Goal: Communication & Community: Answer question/provide support

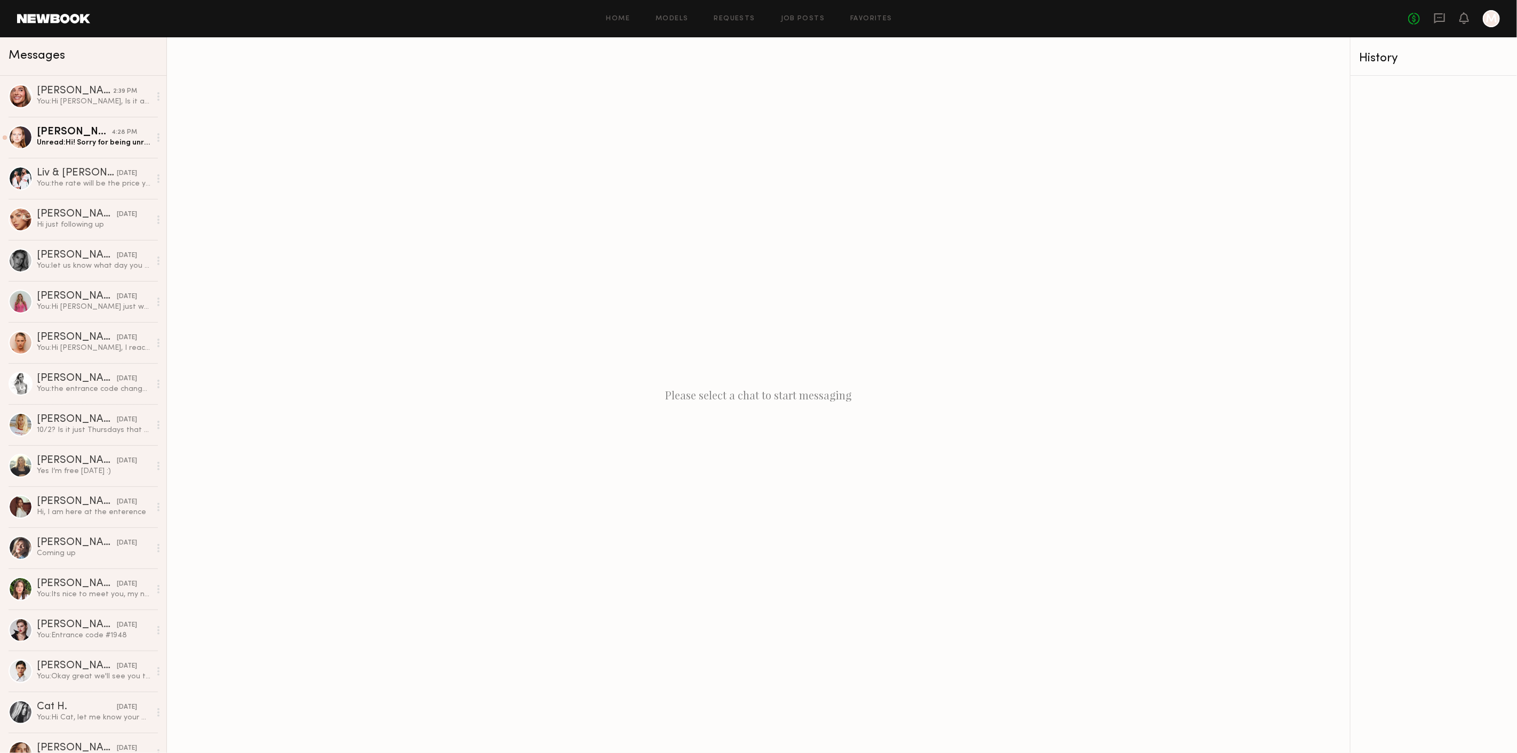
click at [1436, 22] on icon at bounding box center [1440, 18] width 11 height 10
click at [67, 149] on link "[PERSON_NAME] 4:28 PM Unread: Hi! Sorry for being unresponsive, just got back f…" at bounding box center [83, 137] width 166 height 41
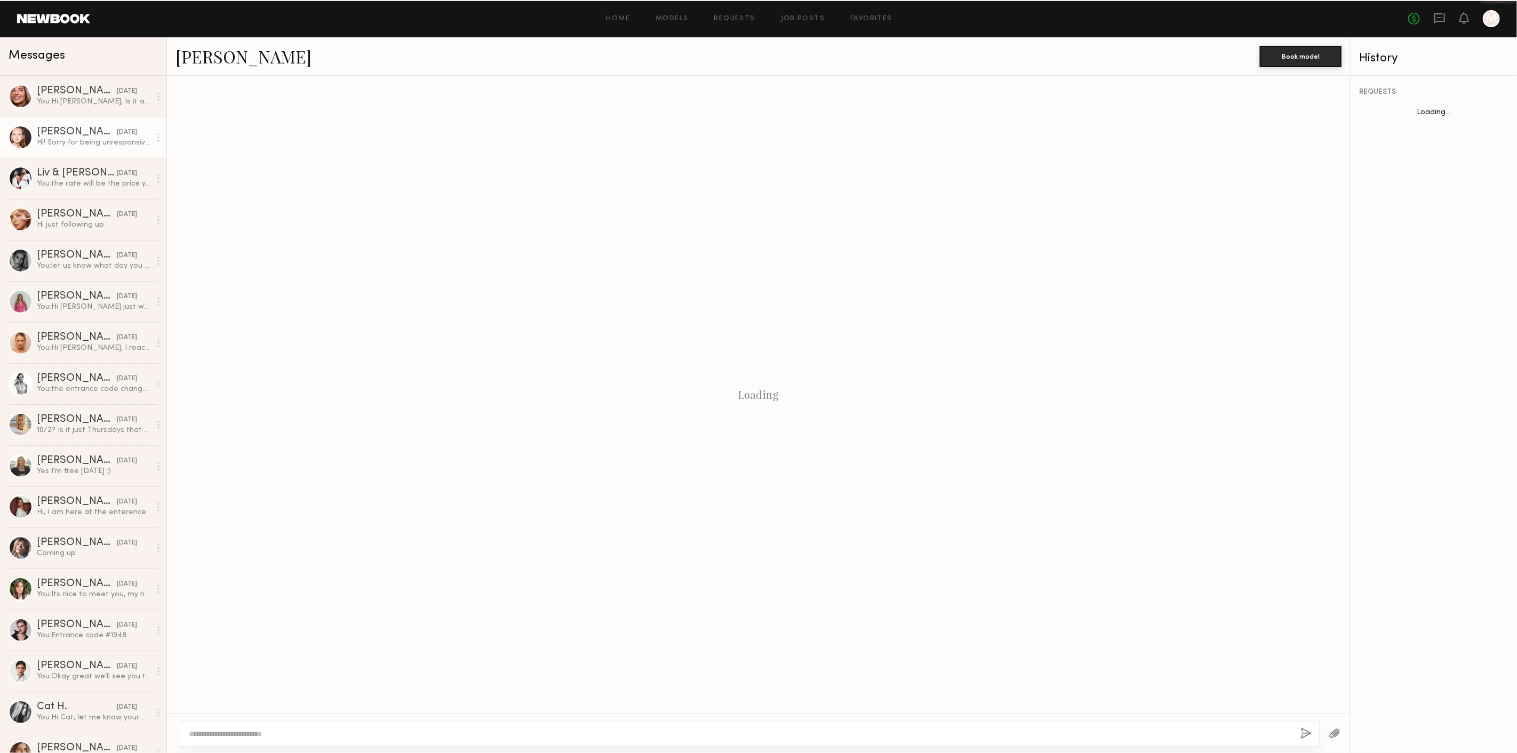
scroll to position [543, 0]
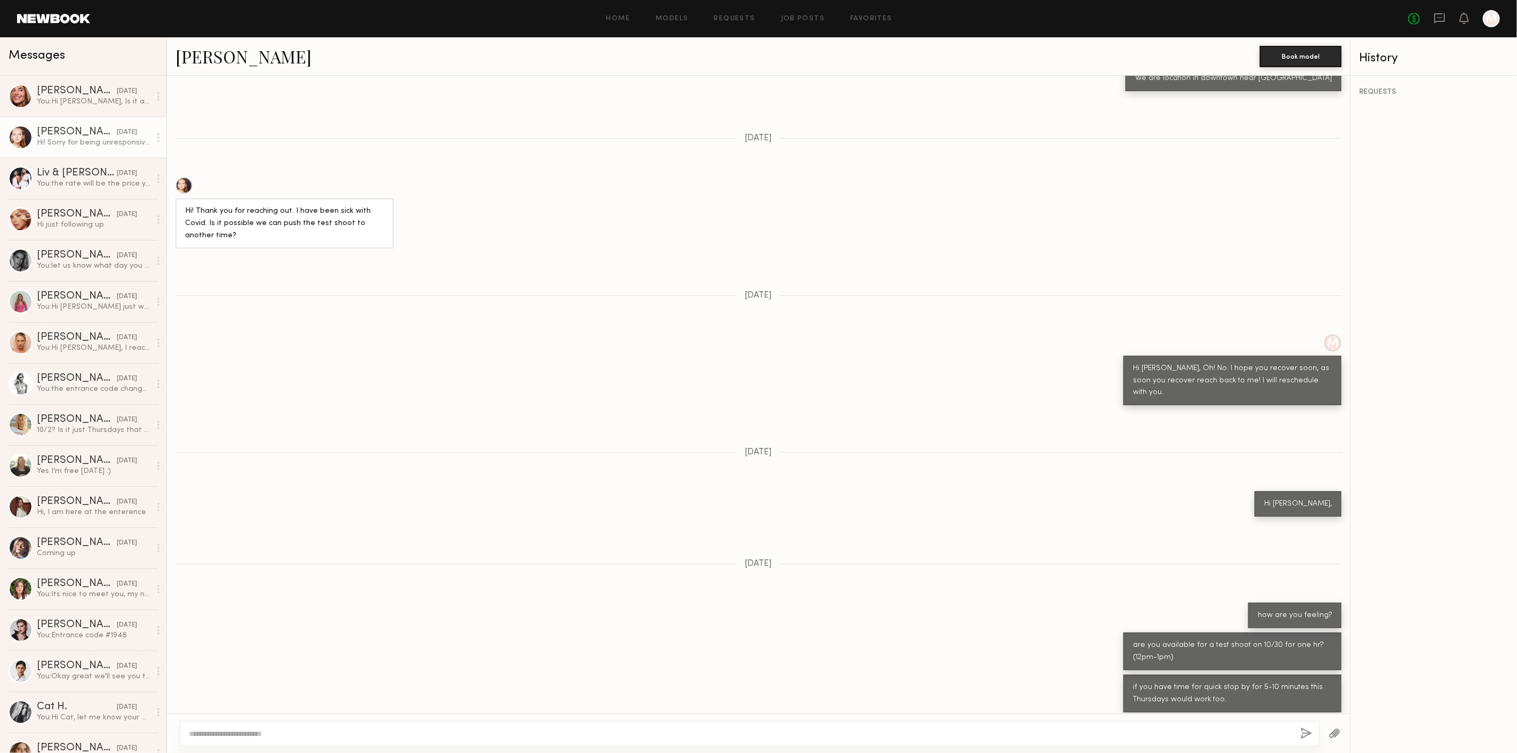
click at [312, 732] on textarea at bounding box center [740, 734] width 1103 height 11
type textarea "*"
type textarea "**********"
click at [1331, 731] on button "button" at bounding box center [1336, 734] width 12 height 13
click at [98, 105] on div "You: Hi [PERSON_NAME], Is it a full day shoot?" at bounding box center [94, 102] width 114 height 10
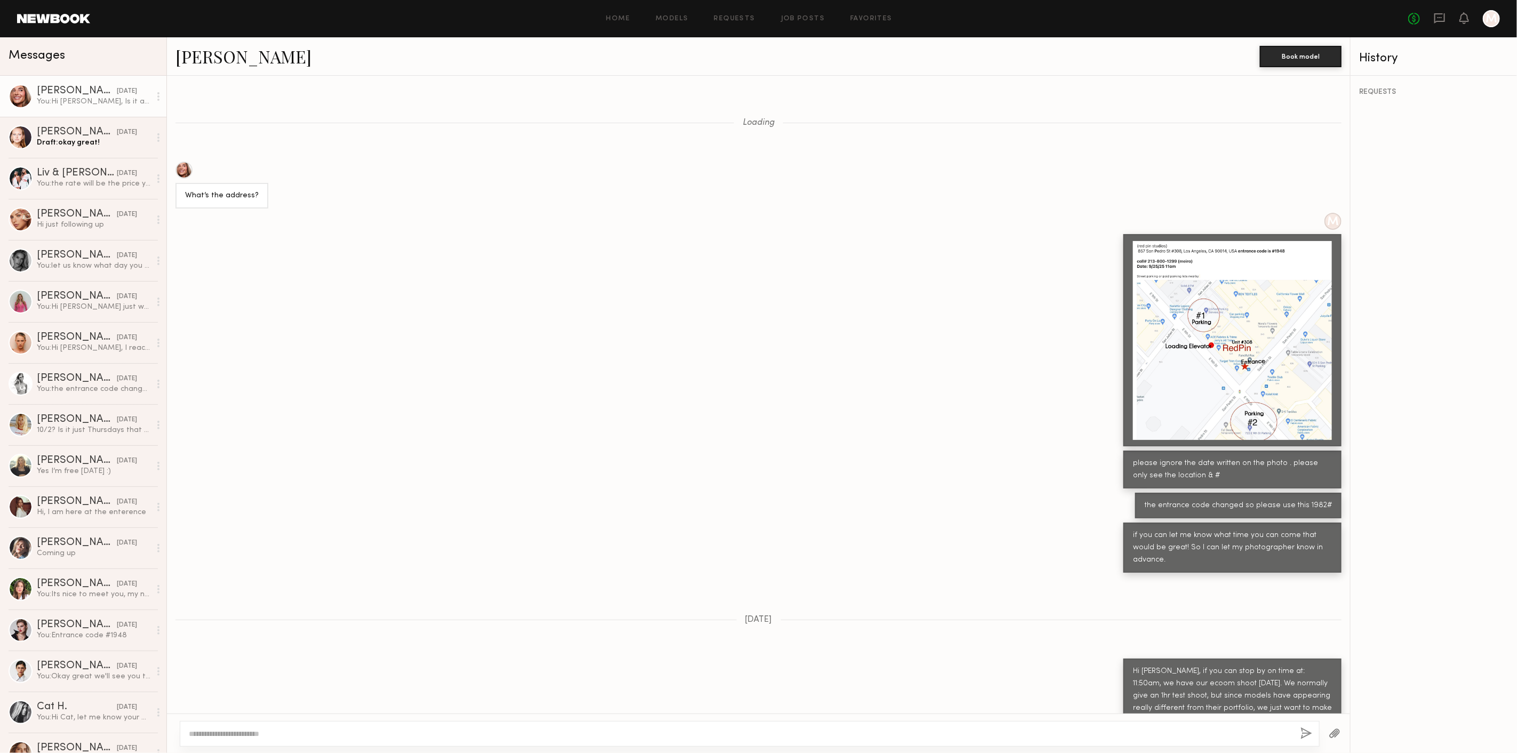
scroll to position [509, 0]
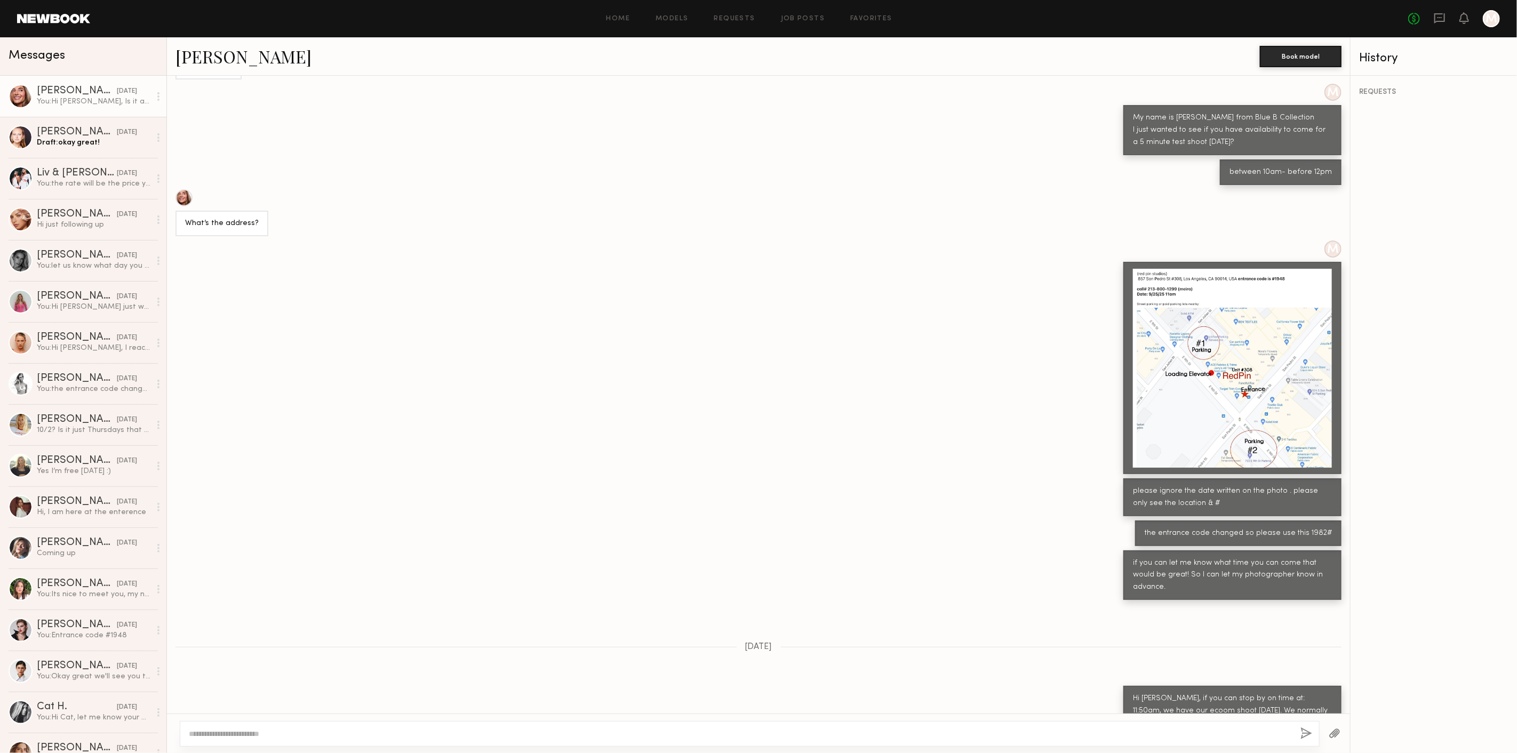
click at [1166, 371] on div at bounding box center [1232, 368] width 199 height 199
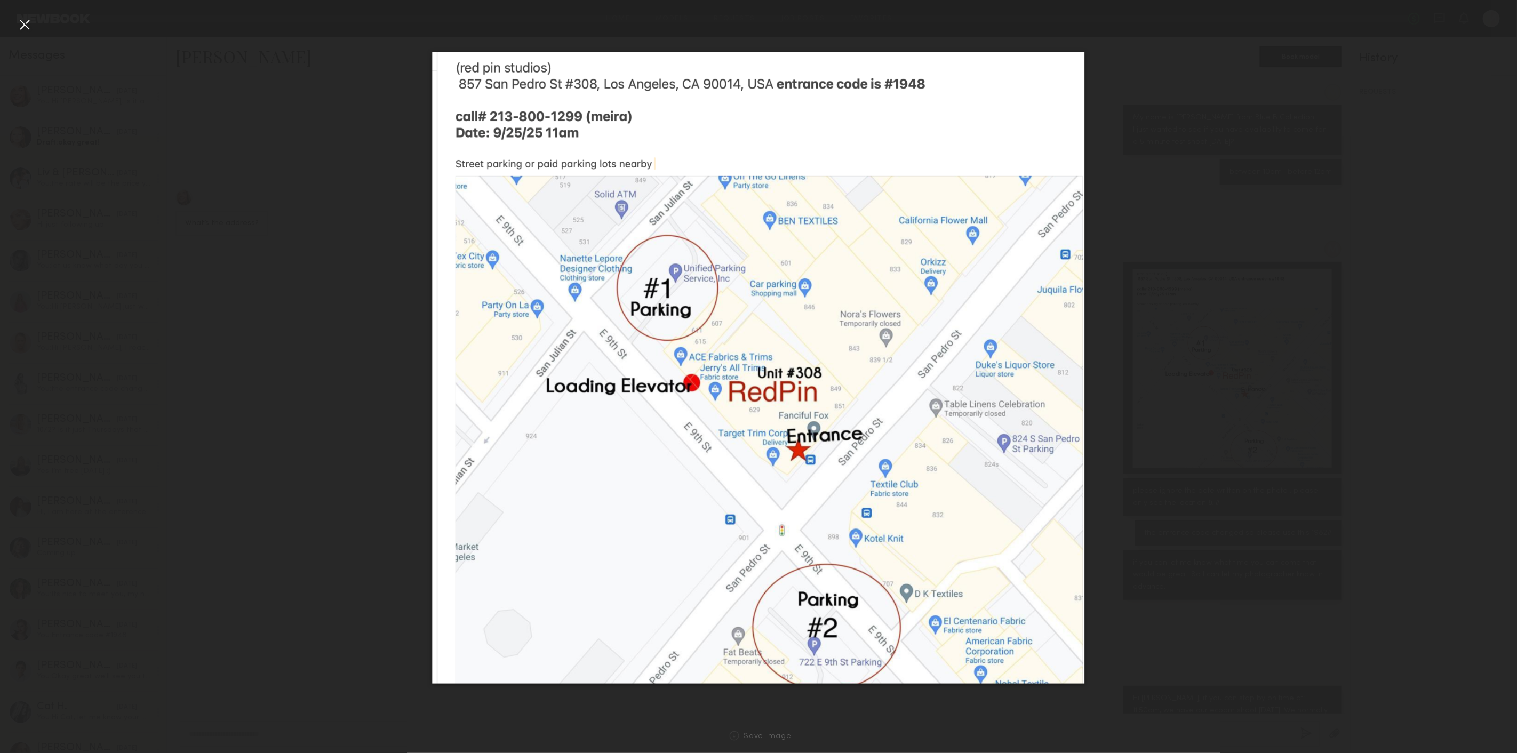
click at [361, 243] on div at bounding box center [758, 368] width 1517 height 702
click at [1320, 121] on div at bounding box center [758, 368] width 1517 height 702
click at [29, 19] on div at bounding box center [24, 24] width 17 height 17
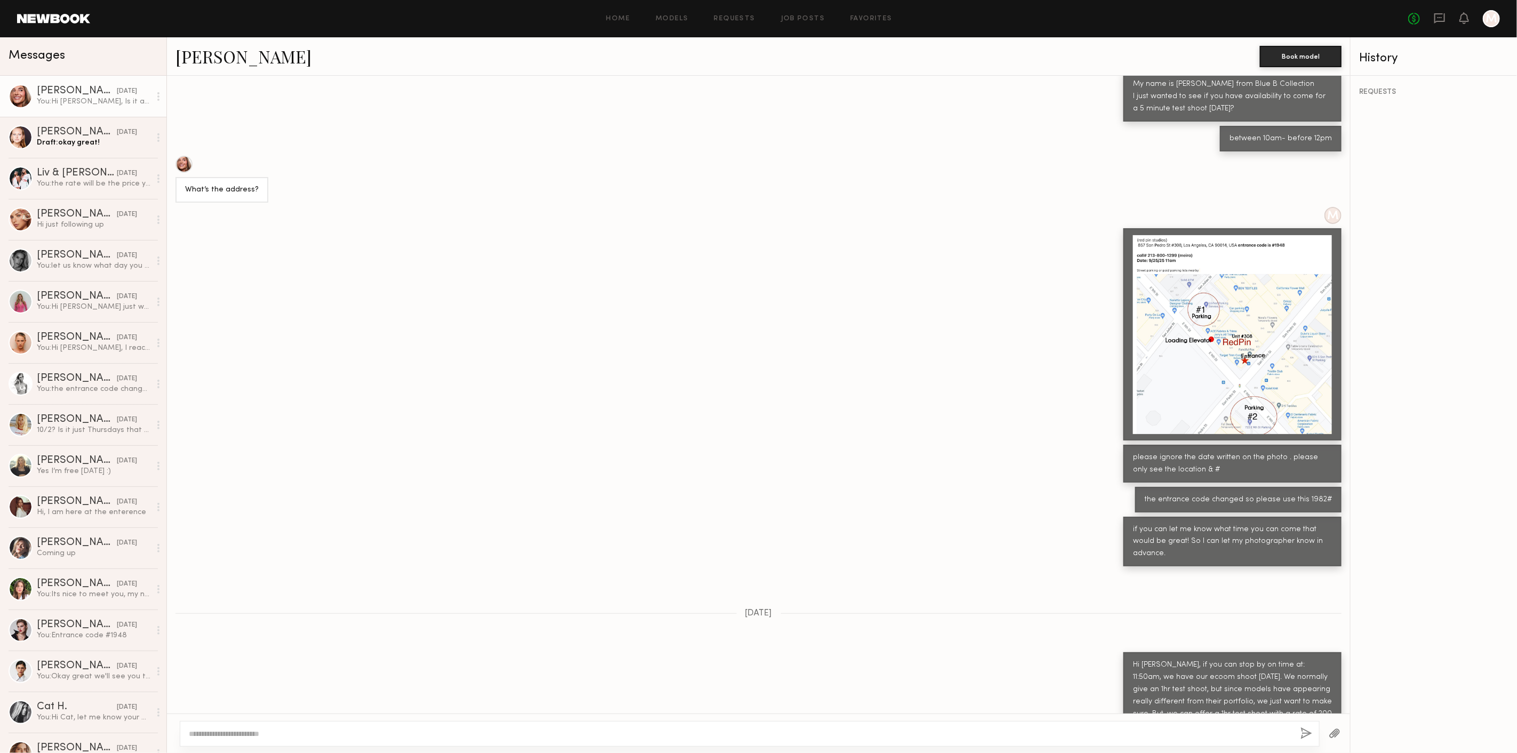
scroll to position [568, 0]
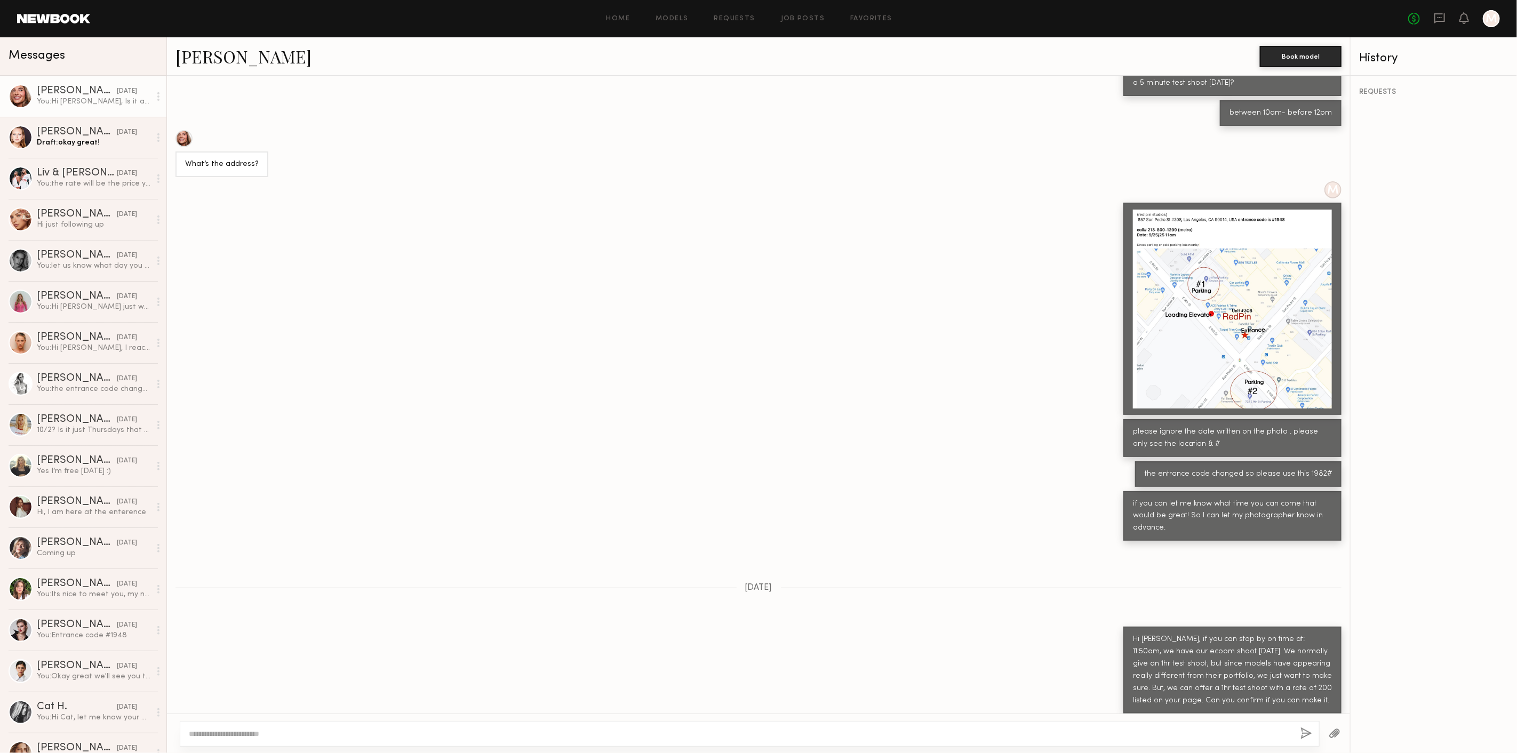
click at [1167, 322] on div at bounding box center [1232, 309] width 199 height 199
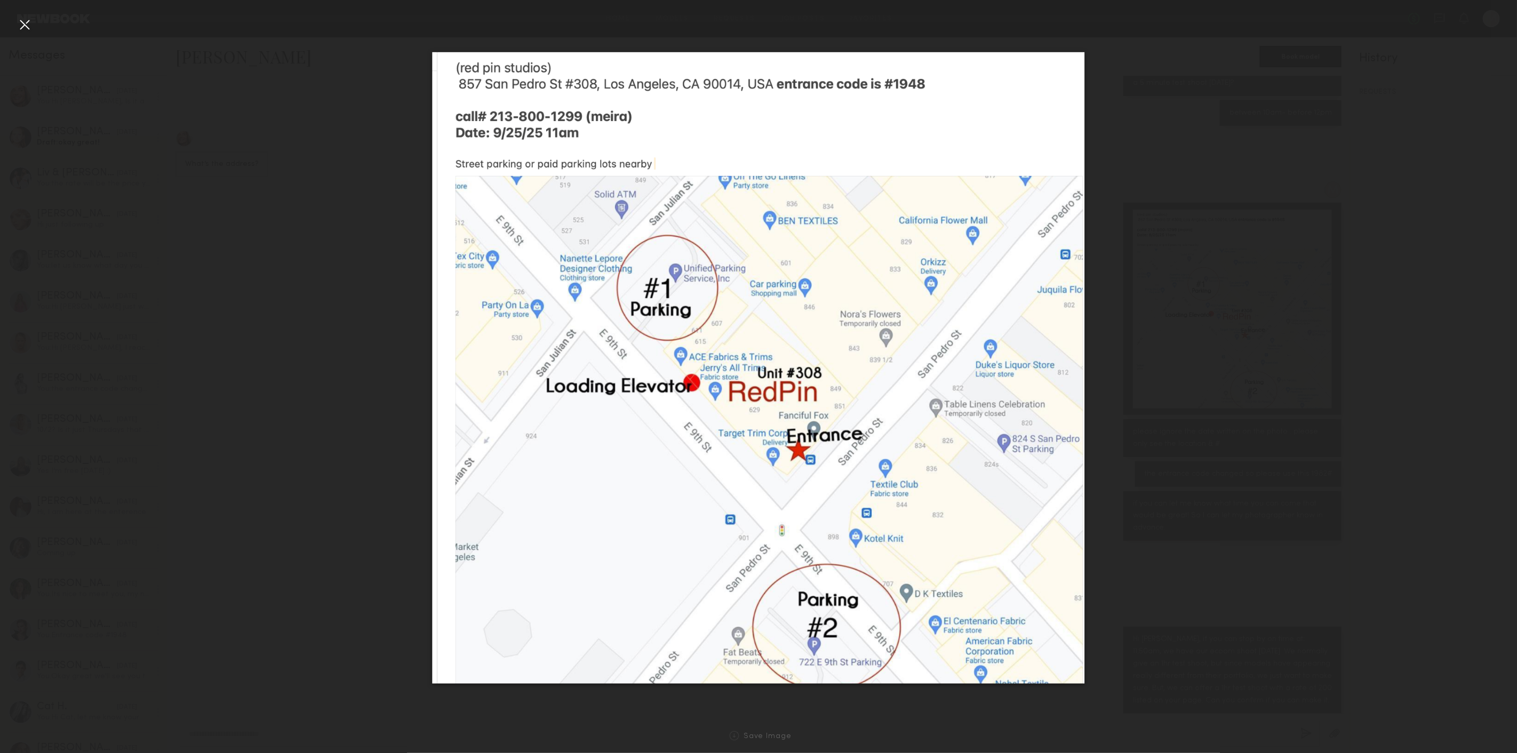
click at [370, 330] on div at bounding box center [758, 368] width 1517 height 702
click at [351, 335] on div at bounding box center [758, 368] width 1517 height 702
click at [32, 23] on div at bounding box center [24, 24] width 17 height 17
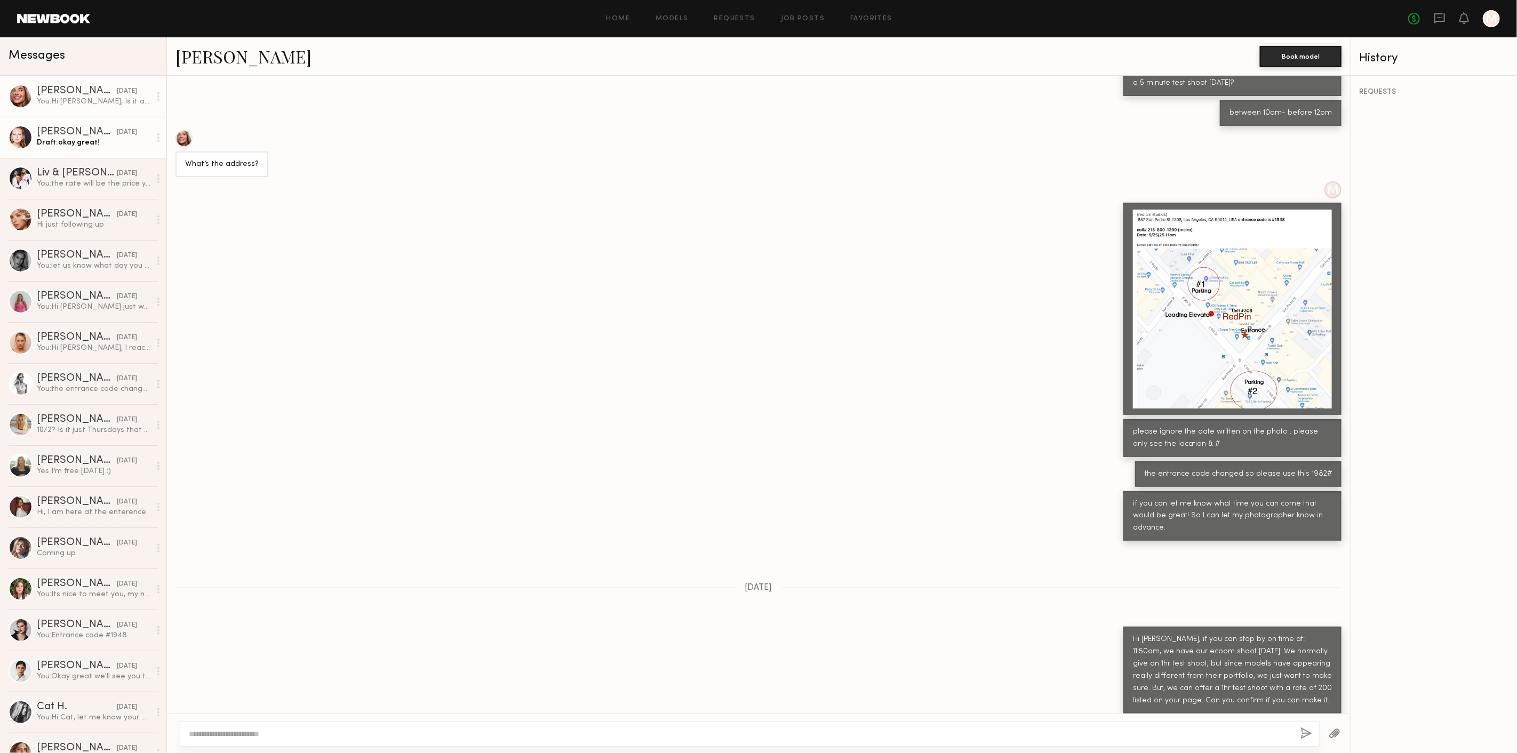
click at [68, 137] on div "[PERSON_NAME]" at bounding box center [77, 132] width 80 height 11
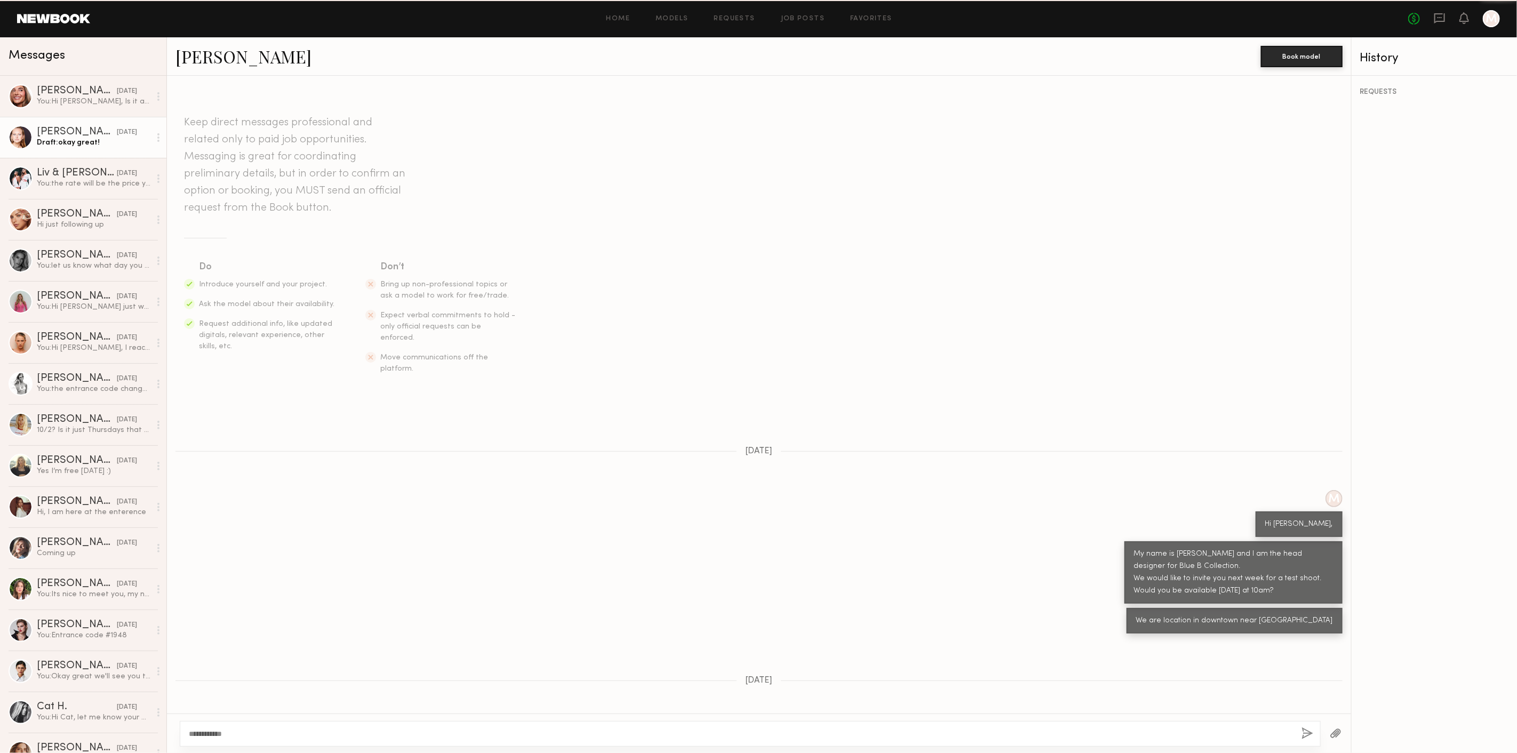
scroll to position [543, 0]
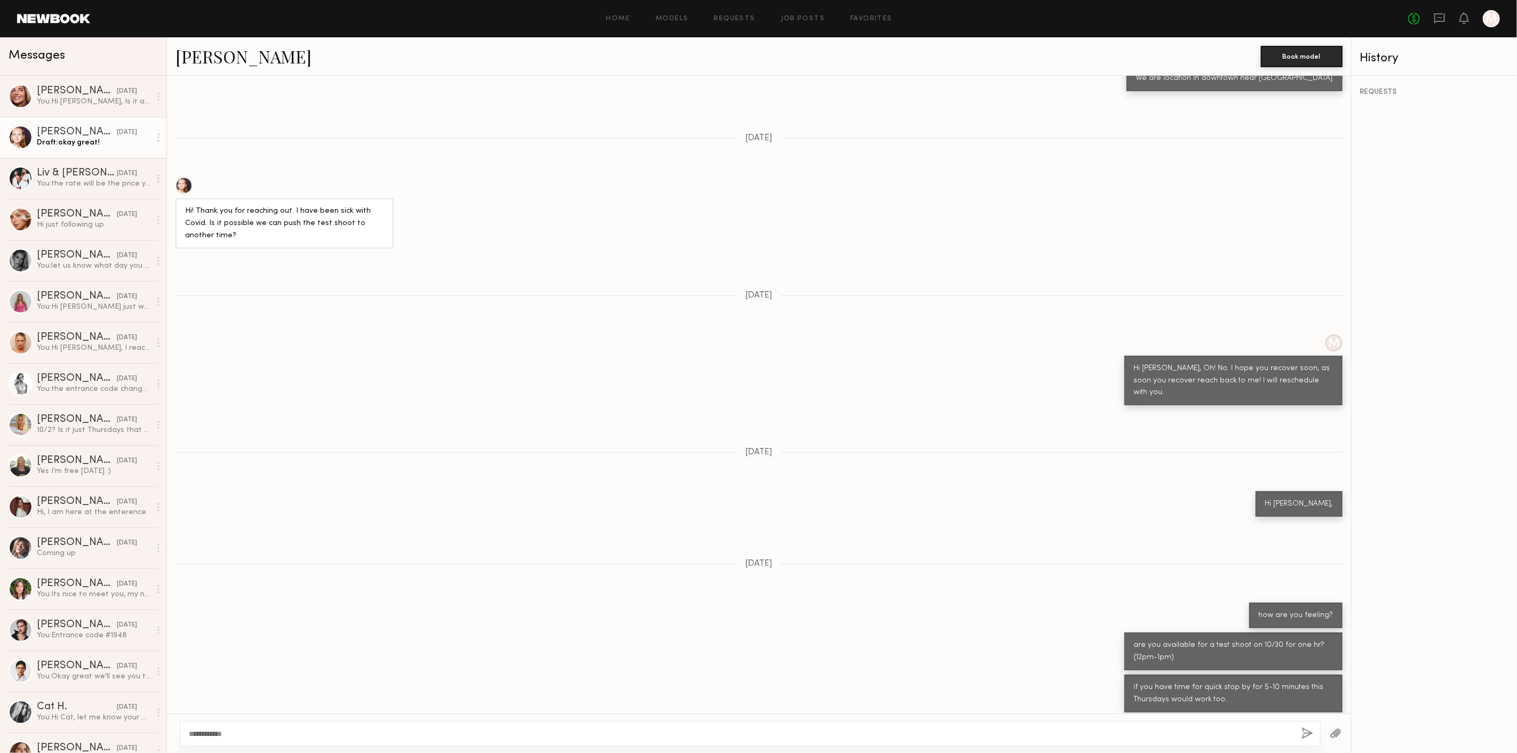
click at [268, 729] on textarea "**********" at bounding box center [741, 734] width 1104 height 11
click at [289, 735] on textarea "**********" at bounding box center [741, 734] width 1104 height 11
click at [285, 735] on textarea "**********" at bounding box center [741, 734] width 1104 height 11
type textarea "**********"
click at [1307, 725] on div "**********" at bounding box center [750, 734] width 1141 height 26
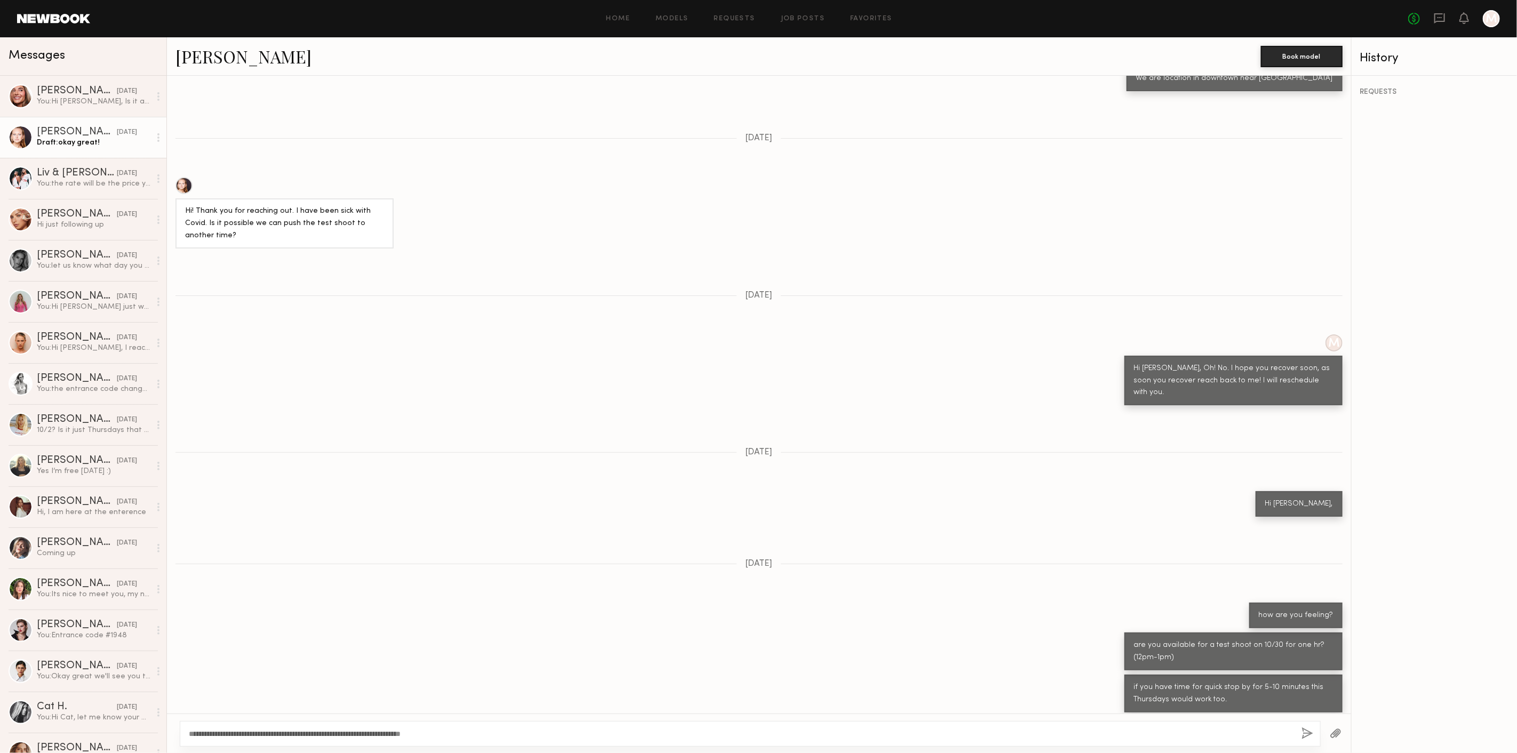
click at [1308, 732] on button "button" at bounding box center [1308, 734] width 12 height 13
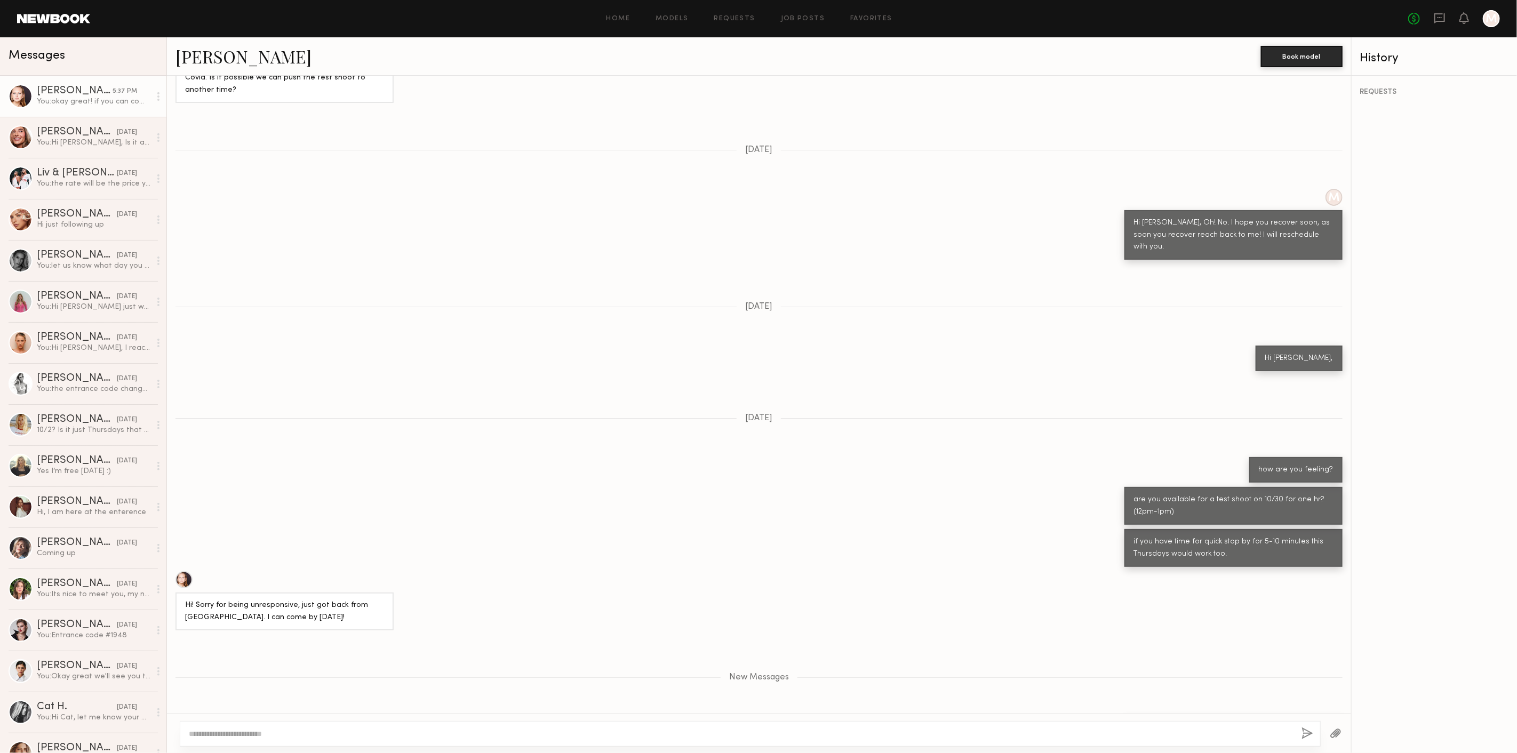
click at [488, 748] on div at bounding box center [759, 733] width 1185 height 39
click at [490, 740] on div at bounding box center [750, 734] width 1141 height 26
click at [117, 136] on div "[DATE]" at bounding box center [127, 133] width 20 height 10
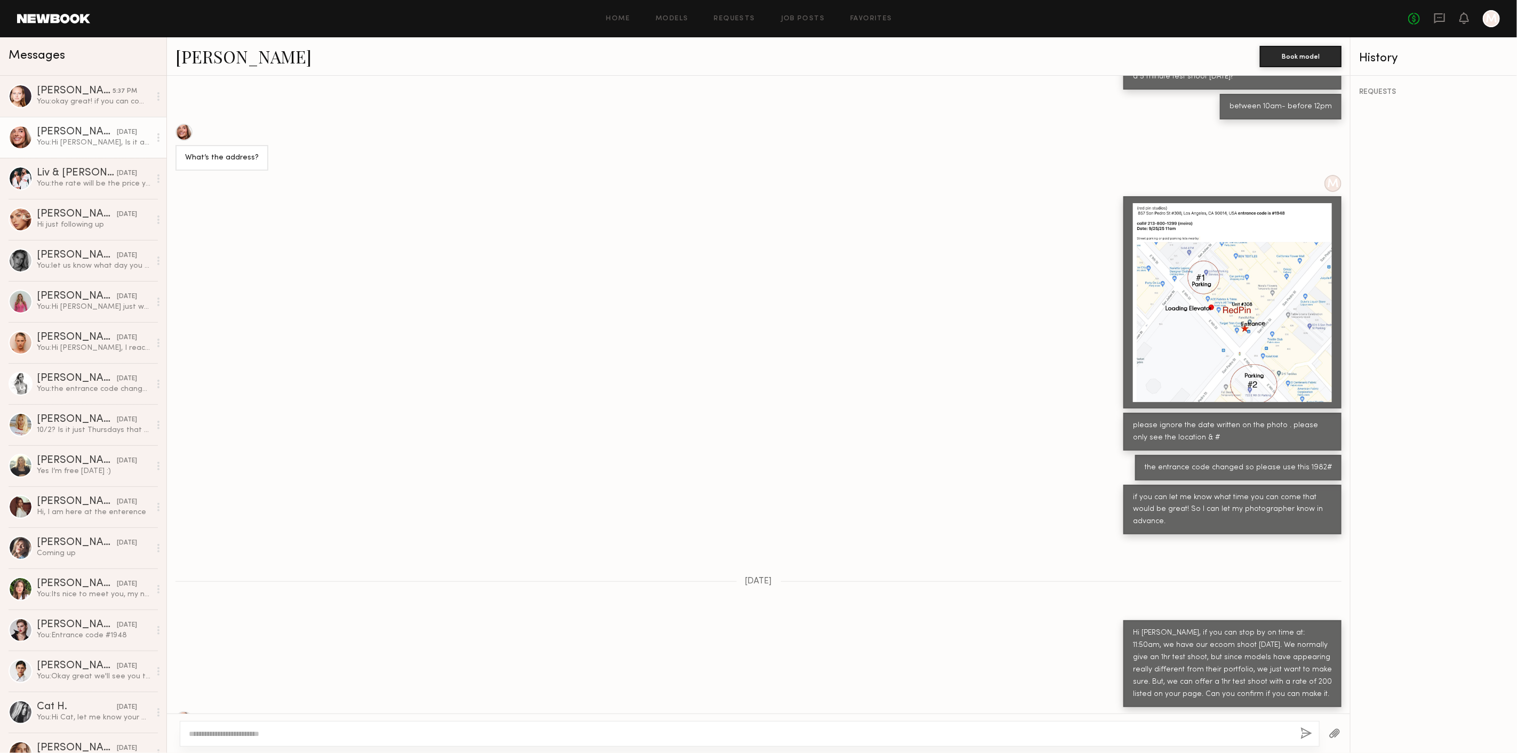
scroll to position [491, 0]
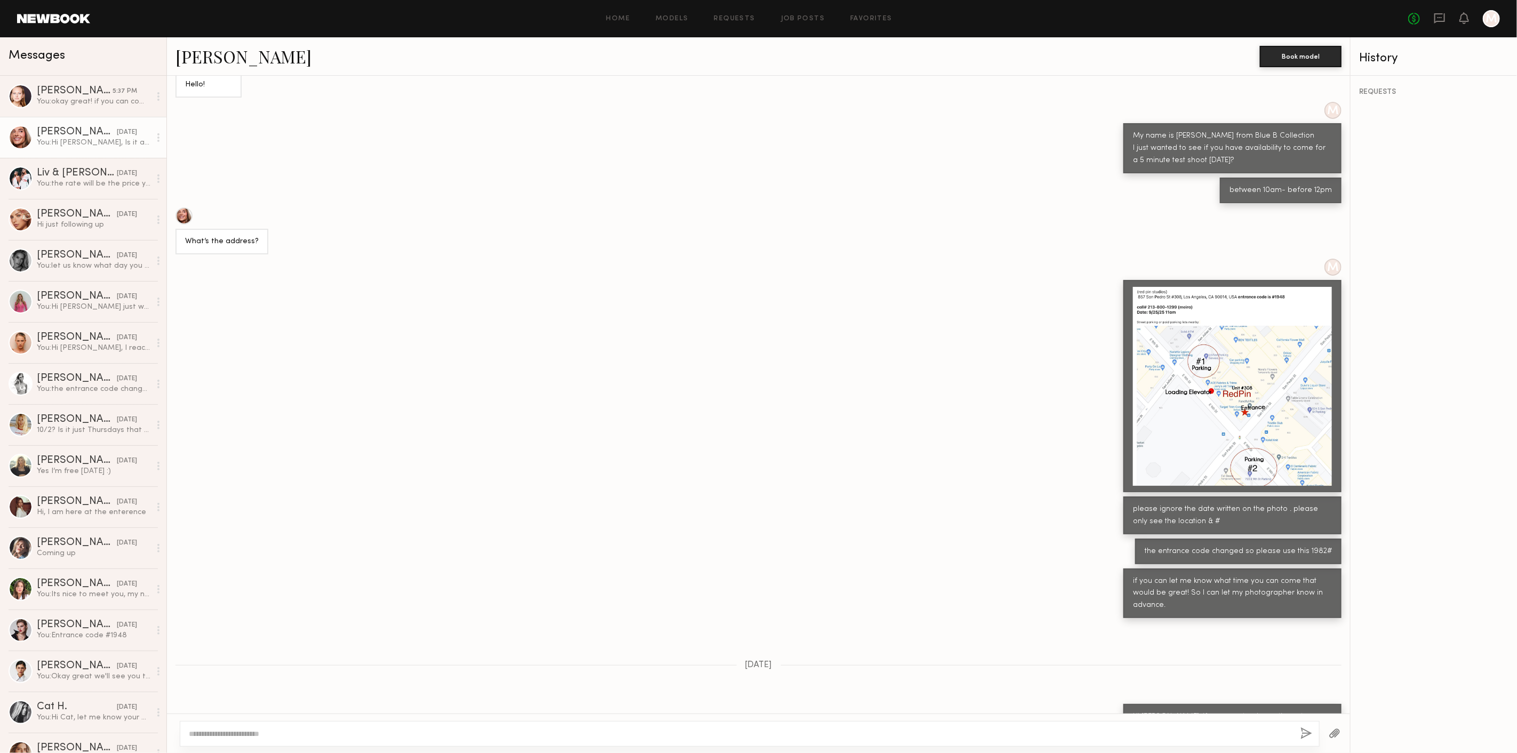
click at [1133, 298] on div at bounding box center [1232, 386] width 199 height 199
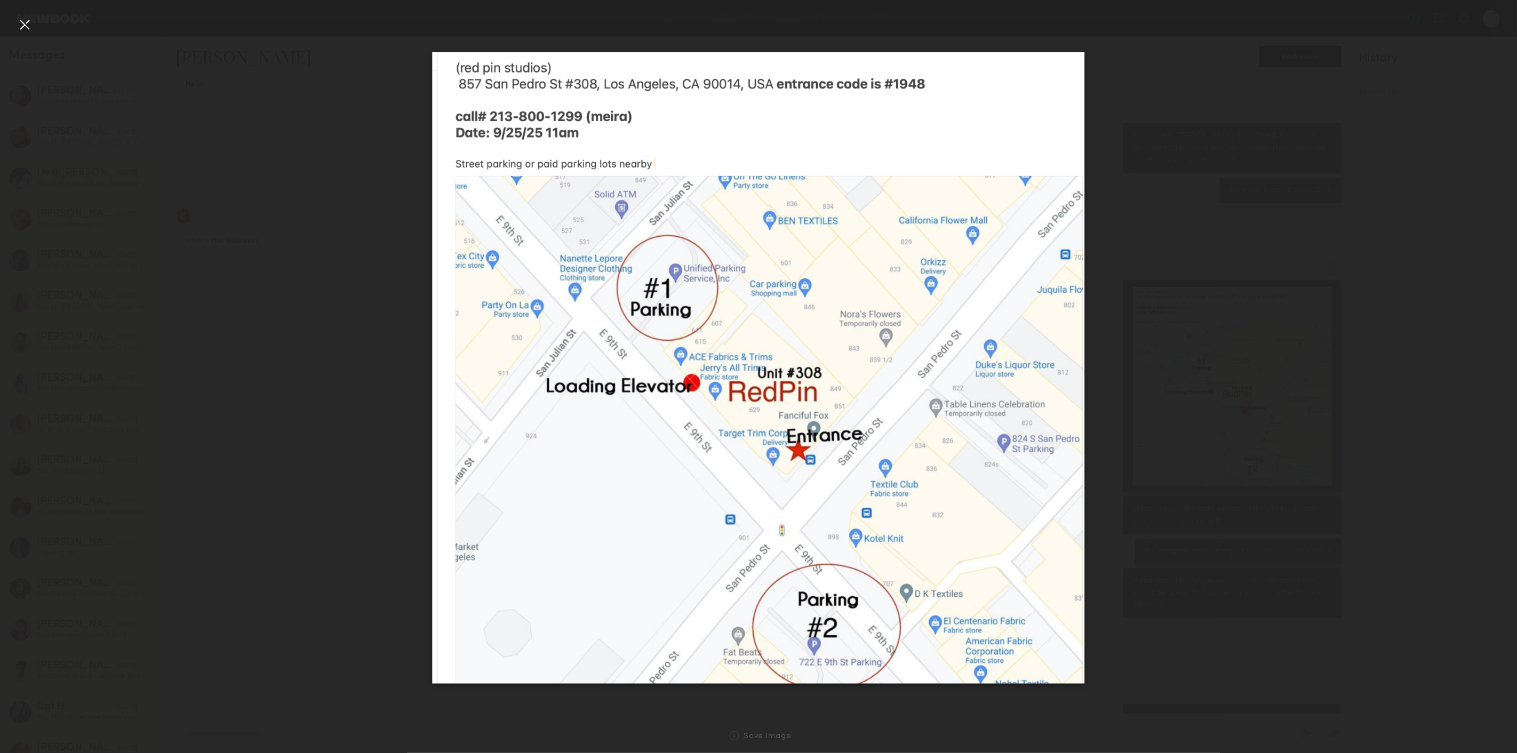
scroll to position [1024, 0]
click at [238, 360] on div at bounding box center [758, 368] width 1517 height 702
click at [25, 28] on div at bounding box center [24, 24] width 17 height 17
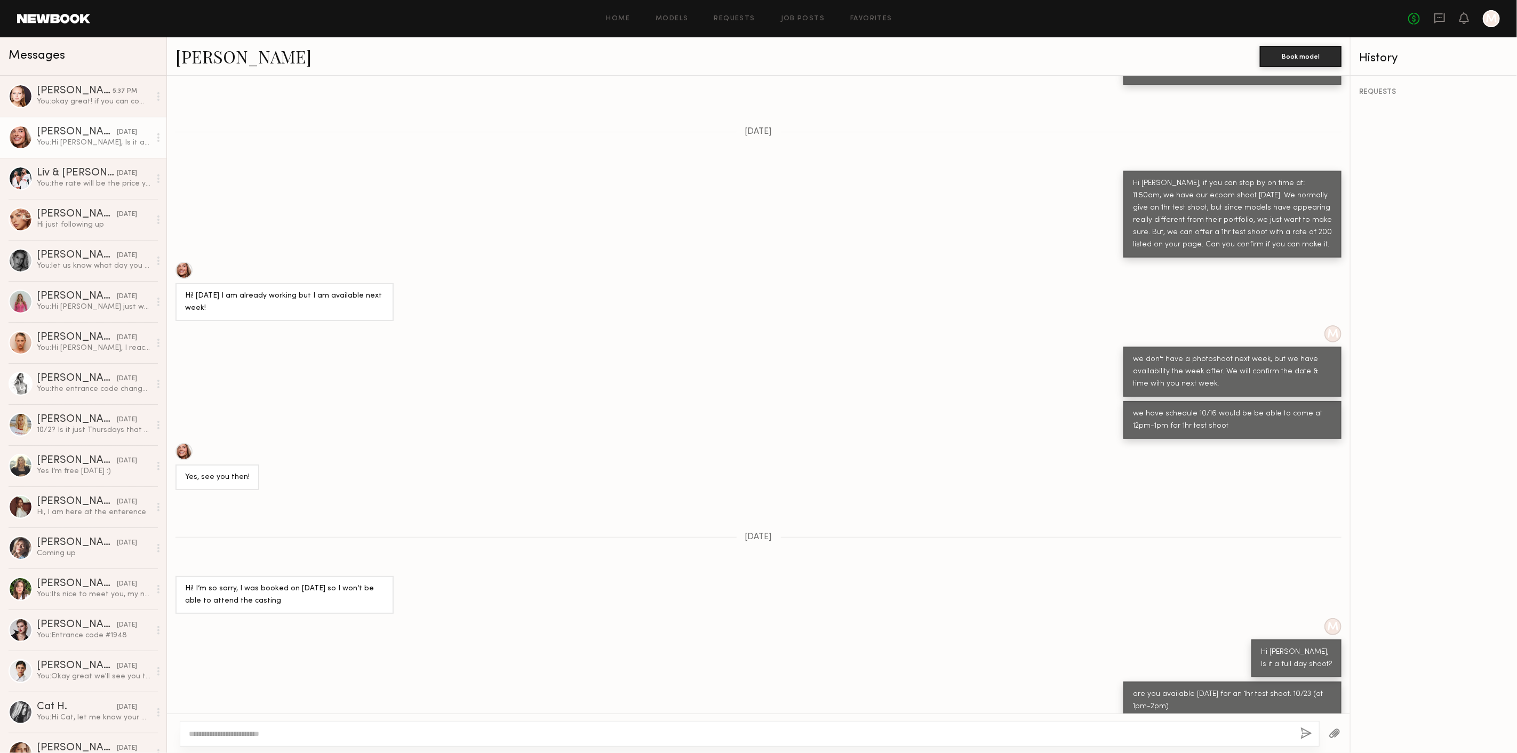
click at [74, 137] on div "[PERSON_NAME]" at bounding box center [77, 132] width 80 height 11
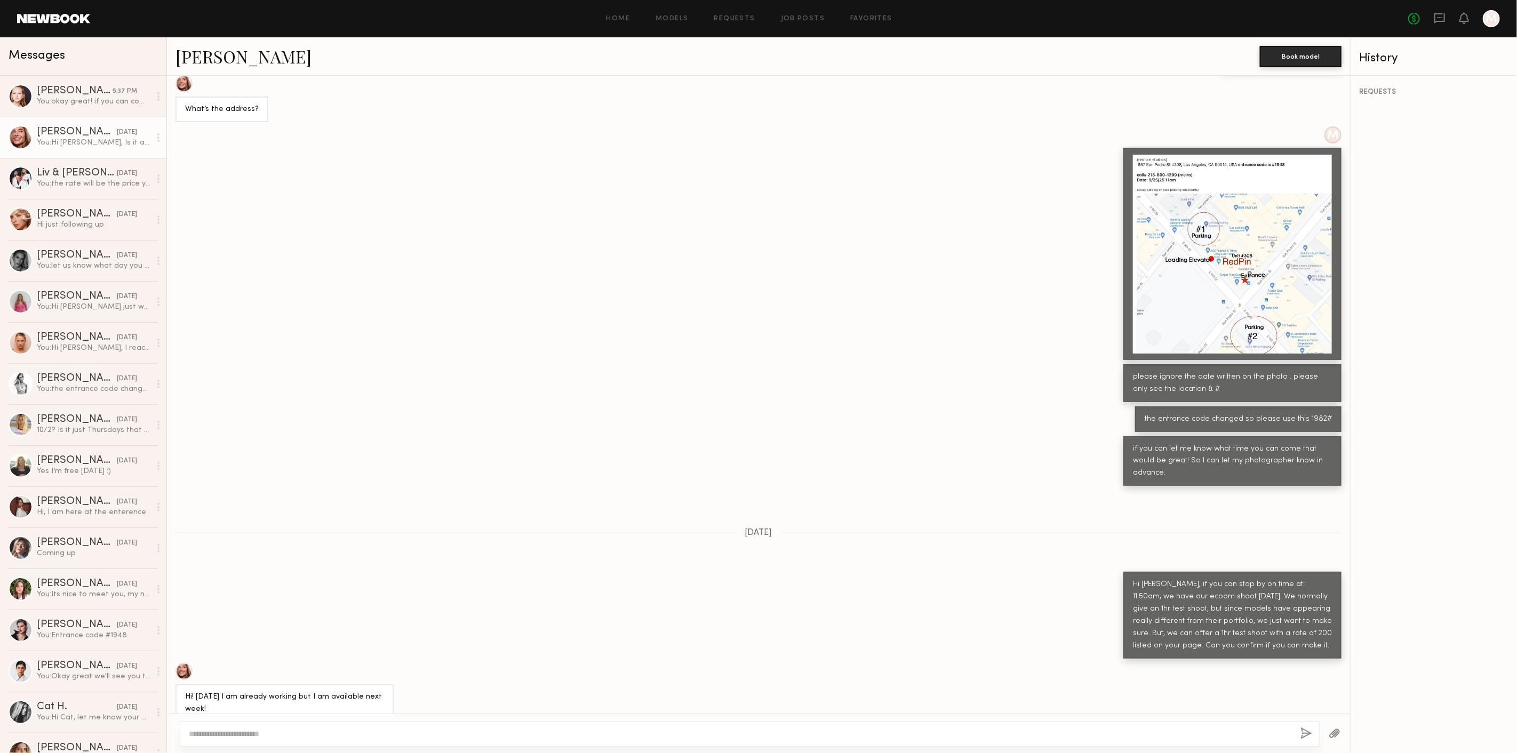
scroll to position [550, 0]
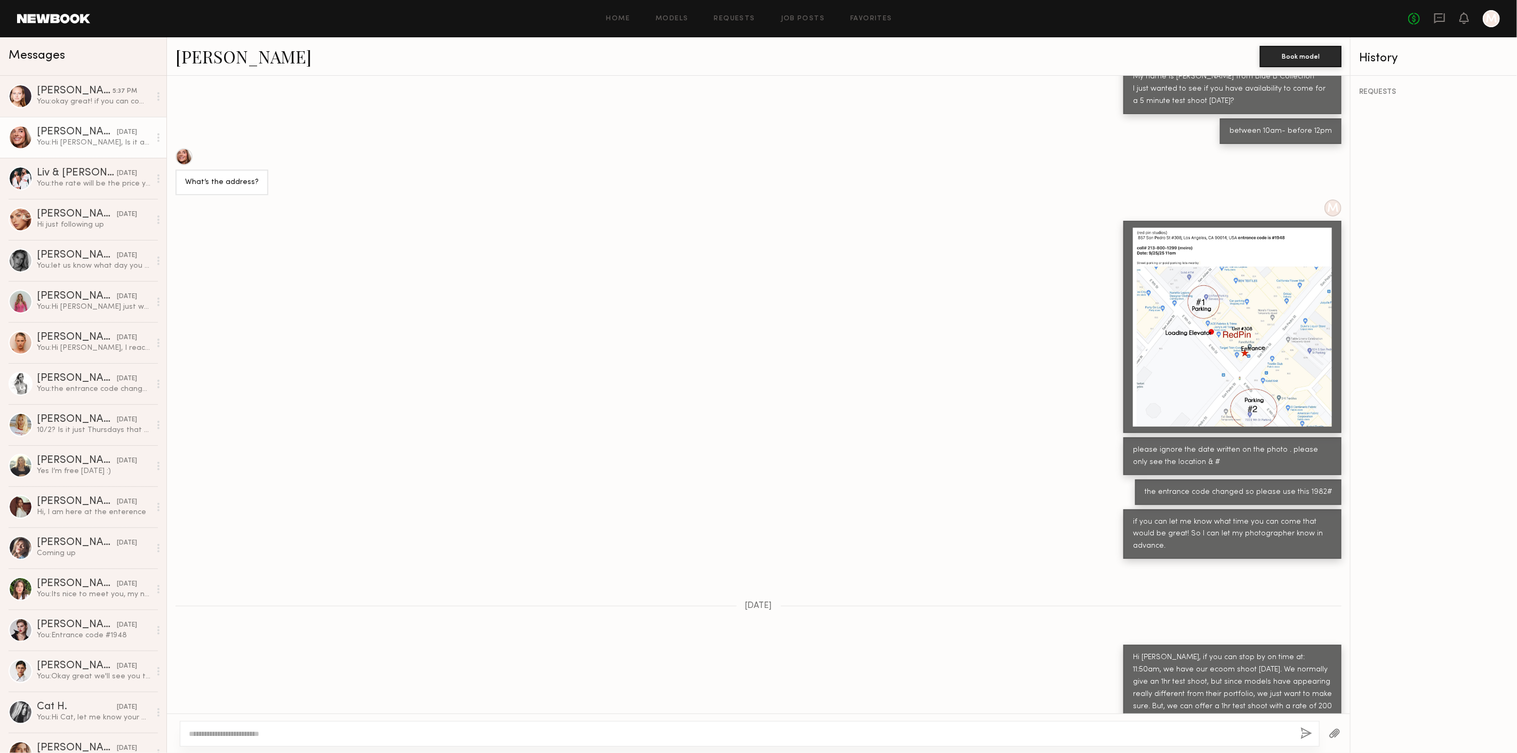
click at [1186, 322] on div at bounding box center [1232, 327] width 199 height 199
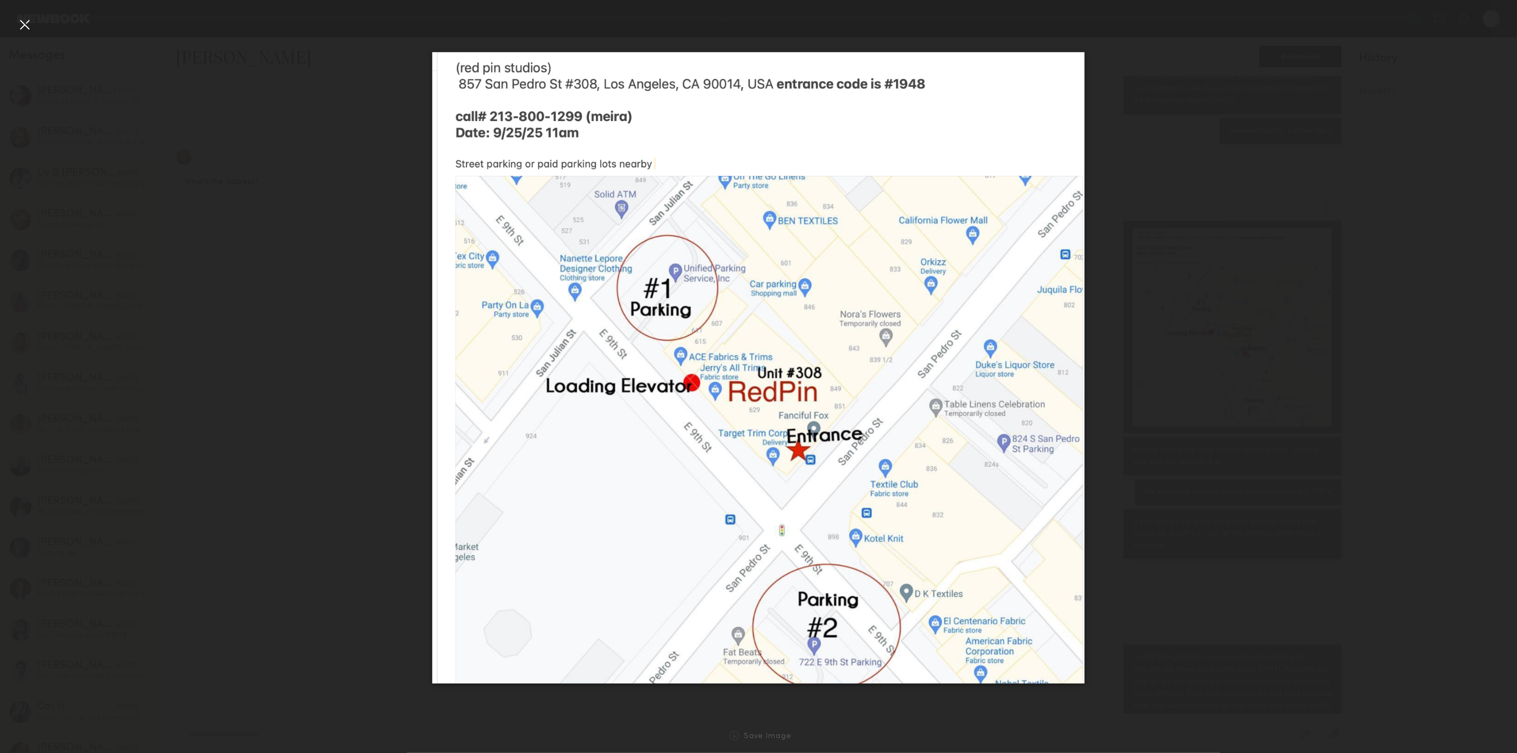
drag, startPoint x: 301, startPoint y: 346, endPoint x: 277, endPoint y: 273, distance: 76.8
click at [300, 317] on div at bounding box center [758, 368] width 1517 height 702
click at [35, 23] on div at bounding box center [758, 368] width 1517 height 702
click at [26, 23] on div at bounding box center [24, 24] width 17 height 17
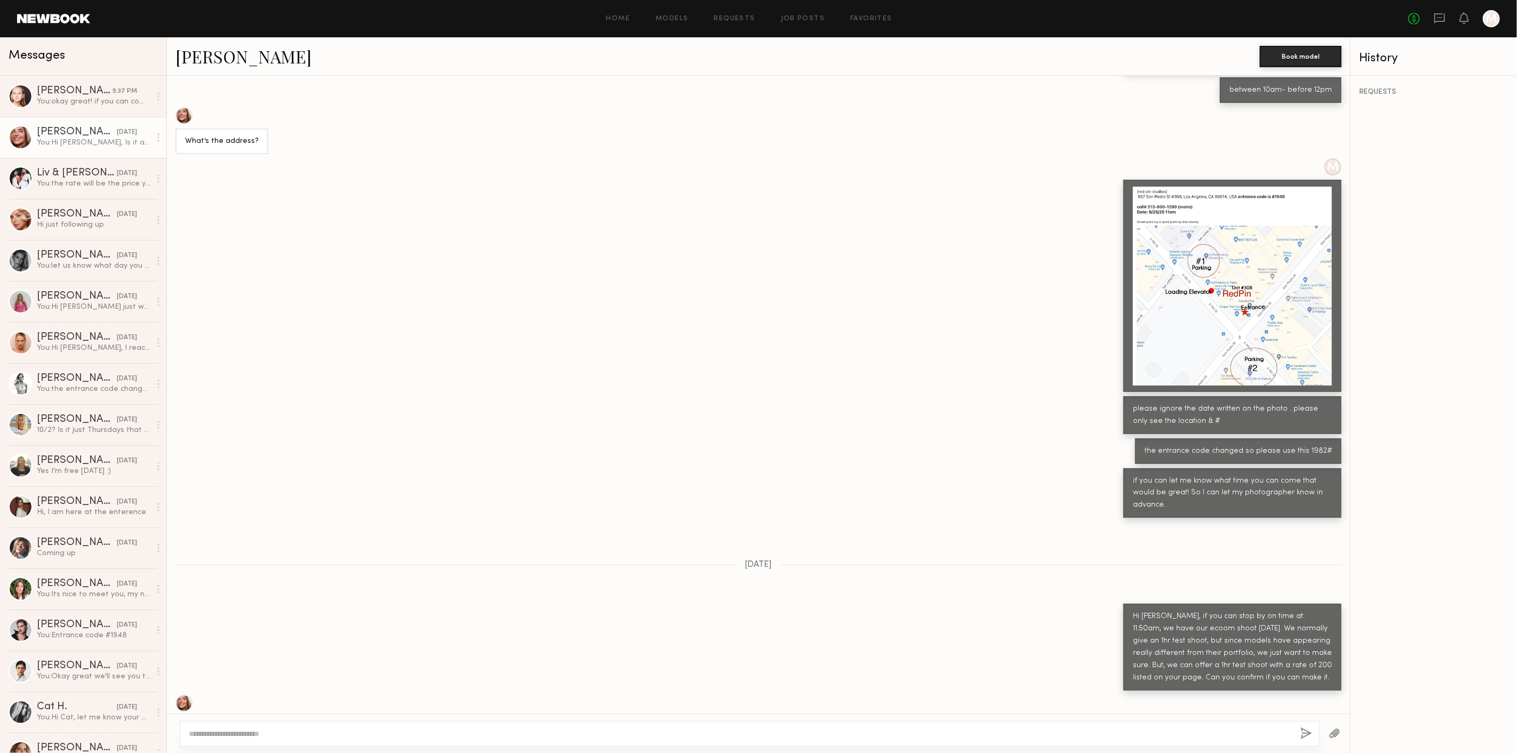
scroll to position [609, 0]
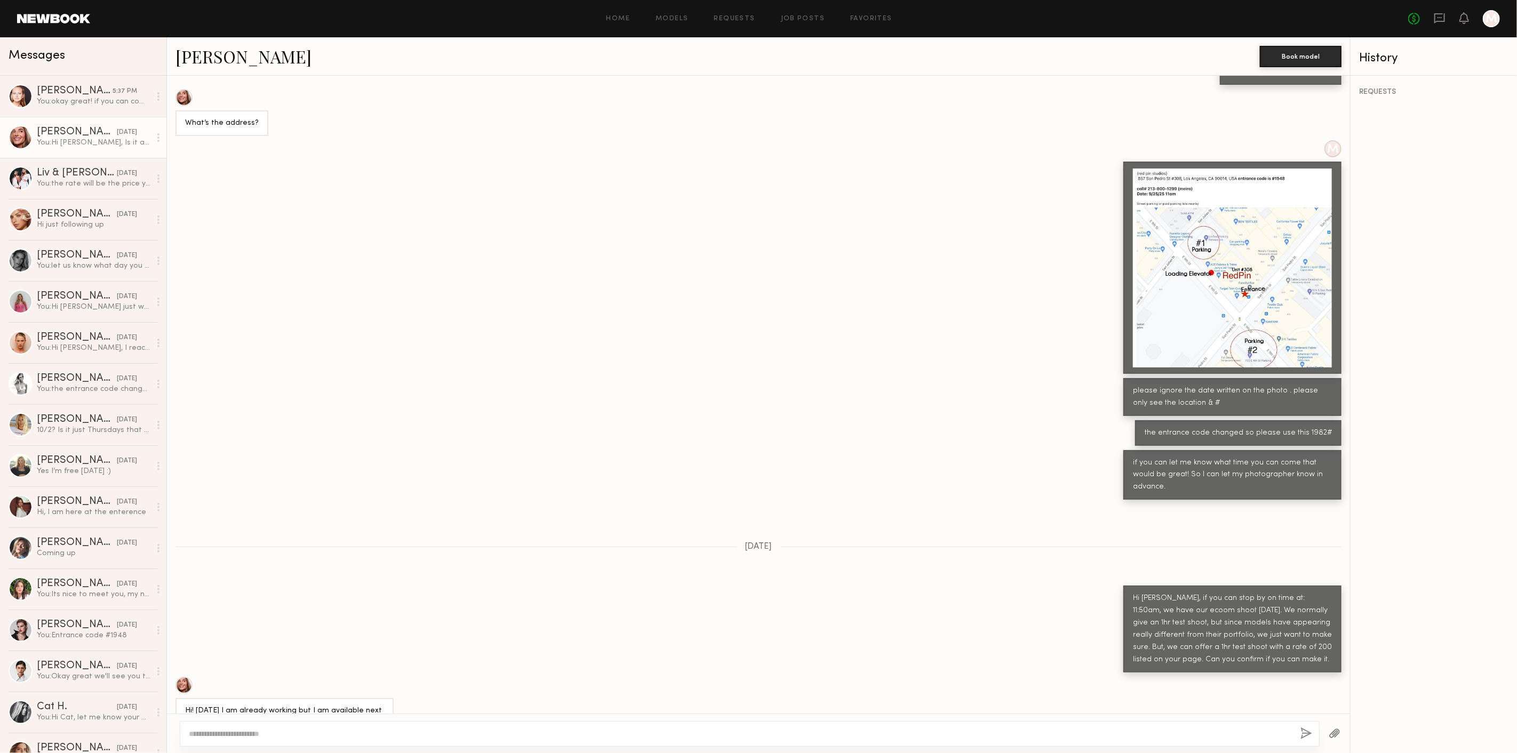
drag, startPoint x: 93, startPoint y: 102, endPoint x: 107, endPoint y: 124, distance: 25.2
click at [93, 102] on div "You: okay great! if you can come [DATE] between 9:50am - 11am that would be gre…" at bounding box center [94, 102] width 114 height 10
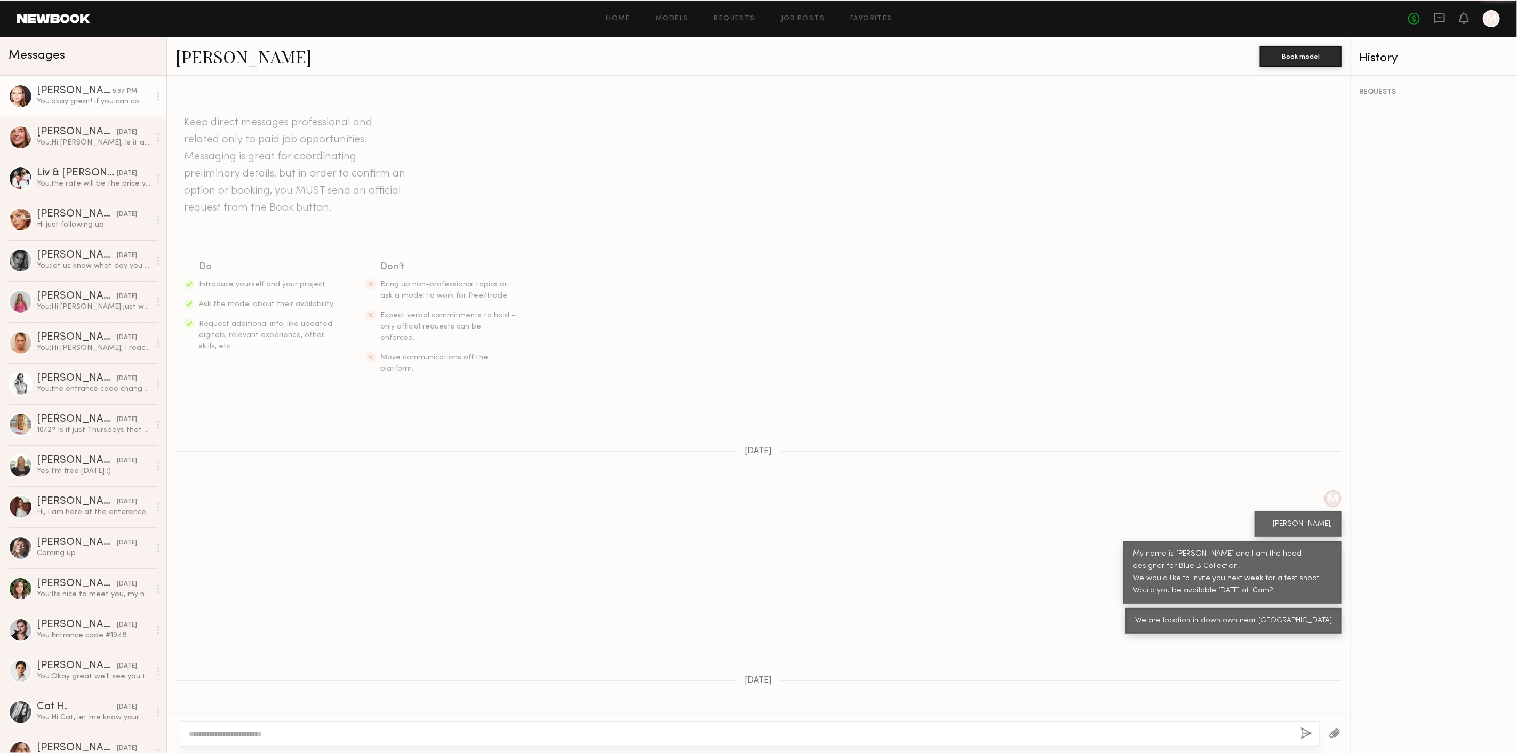
scroll to position [606, 0]
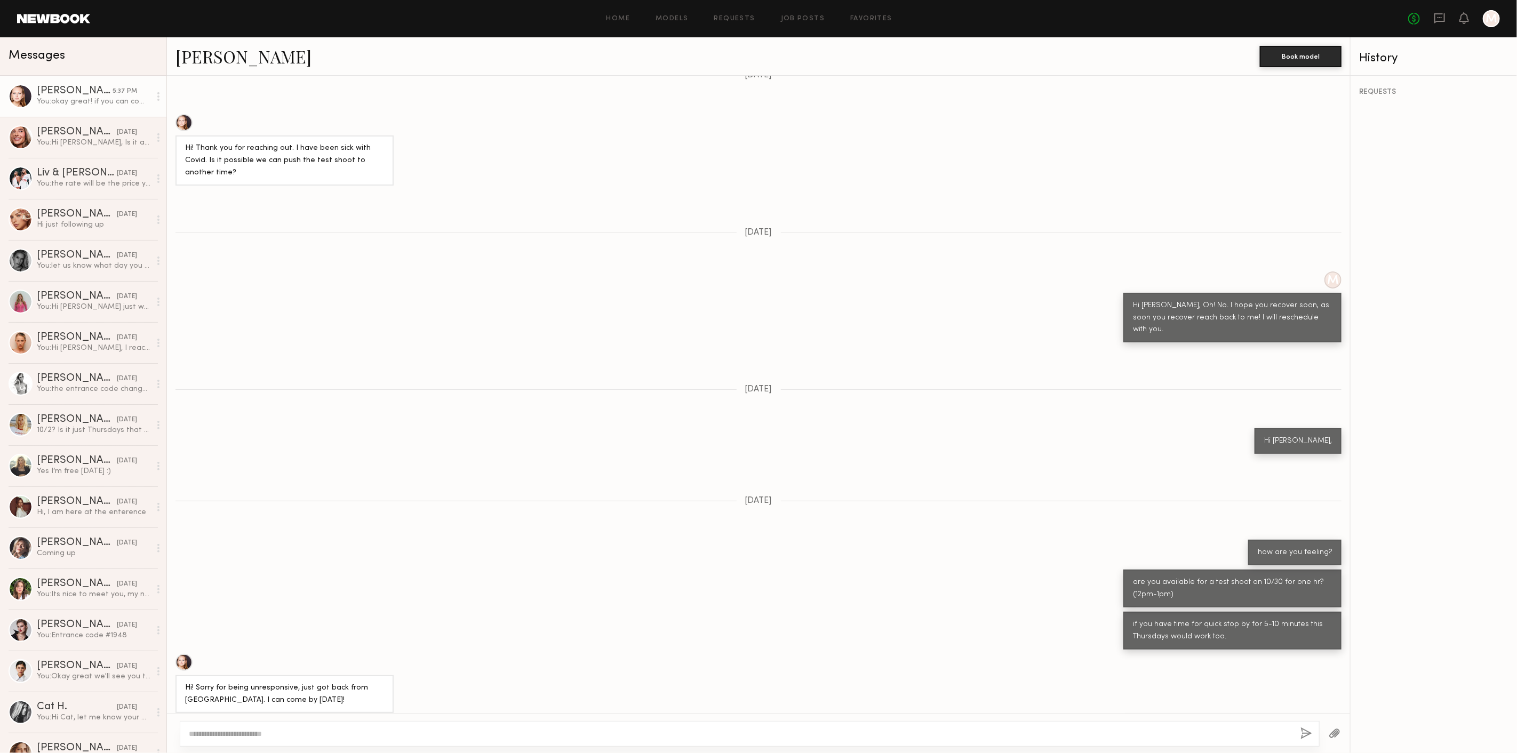
click at [1331, 731] on button "button" at bounding box center [1335, 734] width 12 height 13
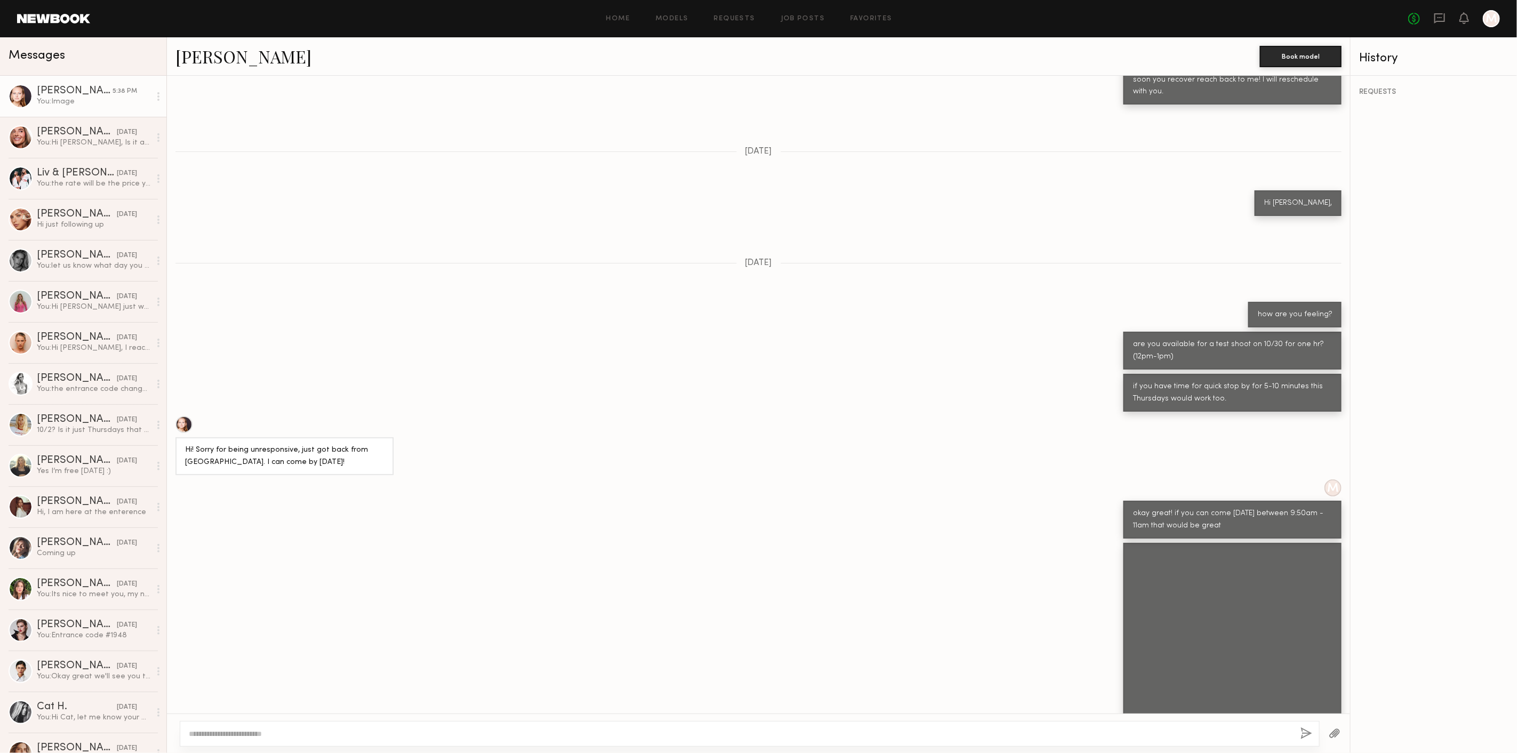
click at [875, 734] on textarea at bounding box center [740, 734] width 1103 height 11
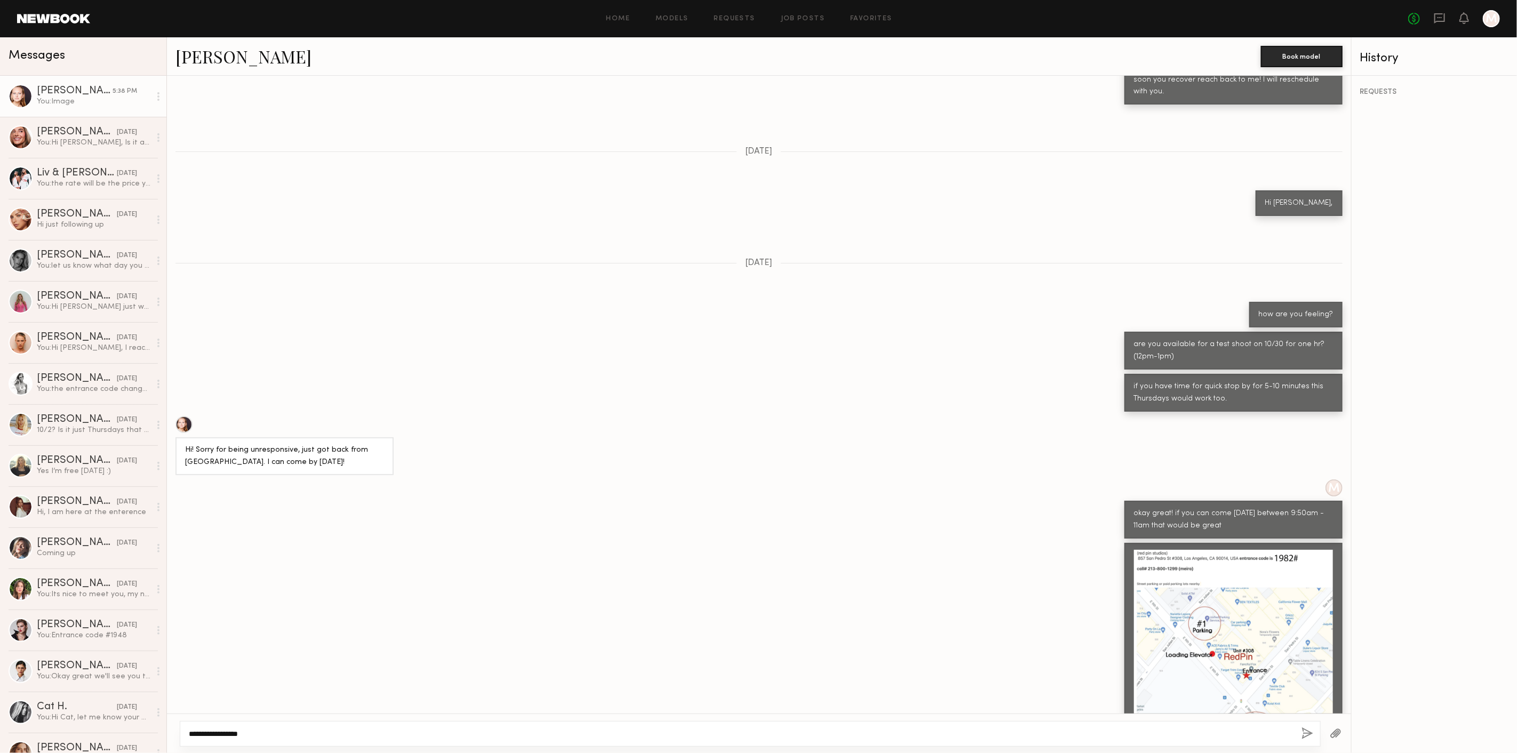
type textarea "**********"
click at [1305, 735] on button "button" at bounding box center [1308, 734] width 12 height 13
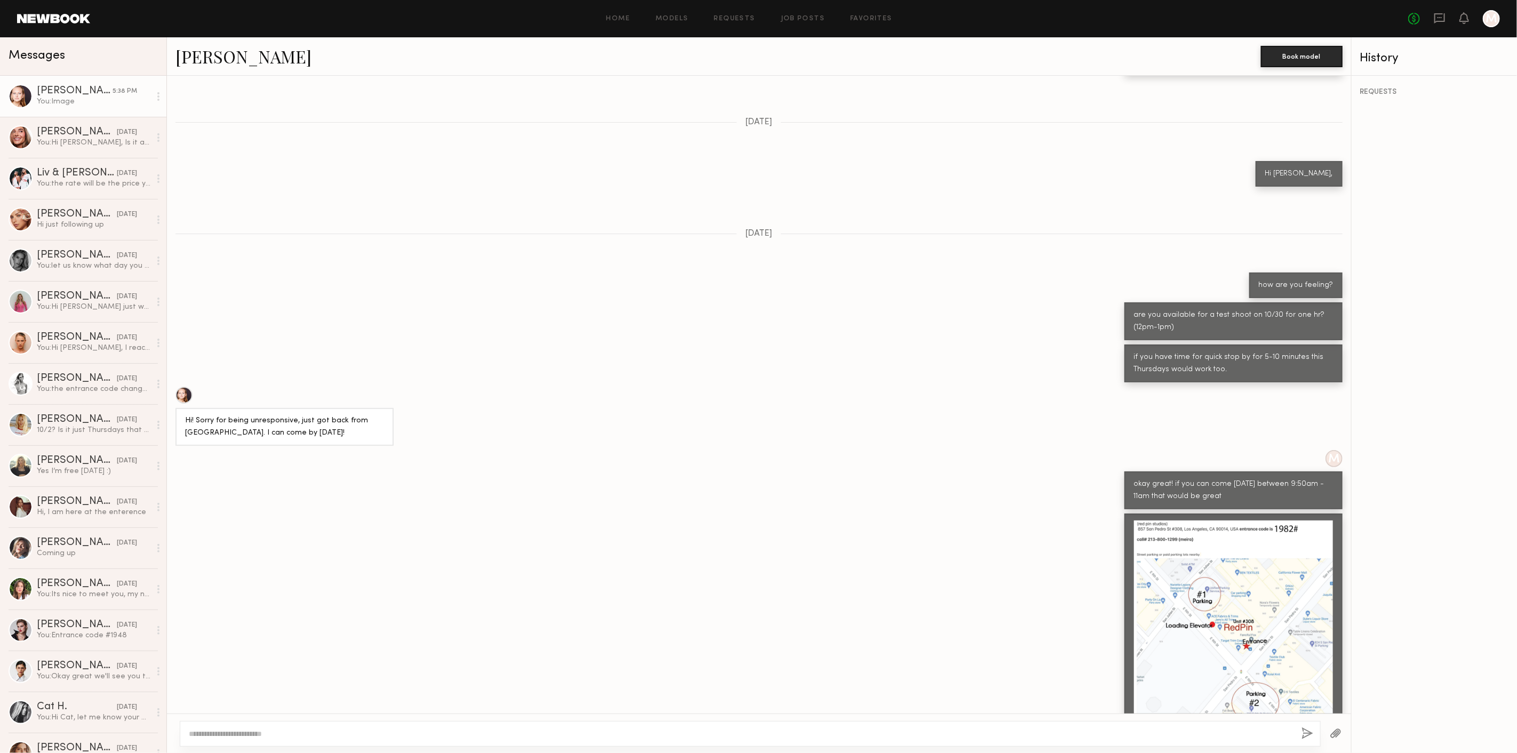
click at [399, 732] on textarea at bounding box center [741, 734] width 1104 height 11
click at [457, 514] on div at bounding box center [759, 620] width 1185 height 212
